Goal: Obtain resource: Obtain resource

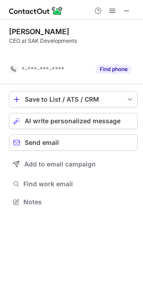
scroll to position [181, 143]
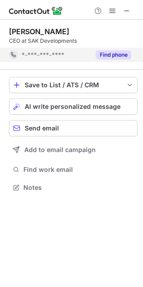
click at [114, 52] on button "Find phone" at bounding box center [113, 54] width 35 height 9
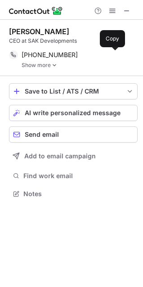
scroll to position [187, 143]
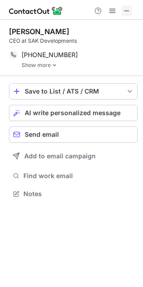
click at [126, 10] on span at bounding box center [126, 10] width 7 height 7
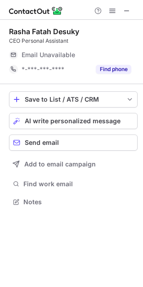
scroll to position [195, 143]
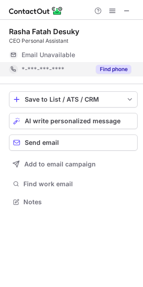
click at [116, 71] on button "Find phone" at bounding box center [113, 69] width 35 height 9
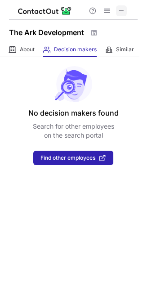
click at [124, 9] on span at bounding box center [121, 10] width 7 height 7
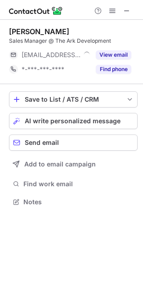
scroll to position [195, 143]
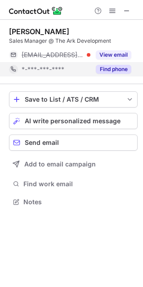
click at [110, 72] on button "Find phone" at bounding box center [113, 69] width 35 height 9
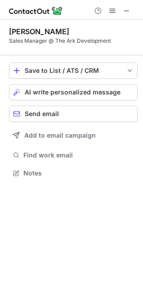
scroll to position [167, 143]
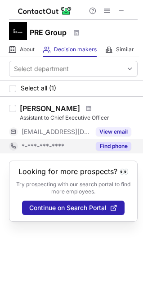
click at [126, 148] on button "Find phone" at bounding box center [113, 145] width 35 height 9
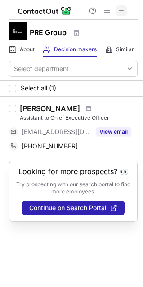
click at [124, 13] on span at bounding box center [121, 10] width 7 height 7
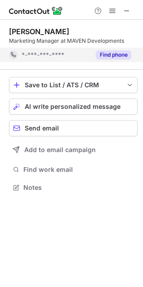
scroll to position [181, 143]
click at [116, 53] on button "Find phone" at bounding box center [113, 54] width 35 height 9
